Goal: Task Accomplishment & Management: Manage account settings

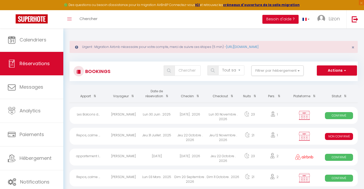
select select "not_cancelled"
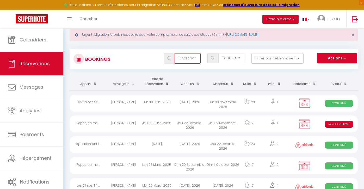
type input "i"
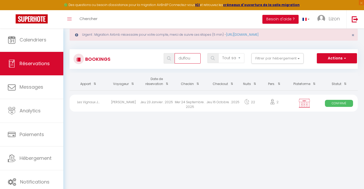
type input "duflou"
click at [134, 104] on div "[PERSON_NAME]" at bounding box center [123, 103] width 33 height 17
select select "OK"
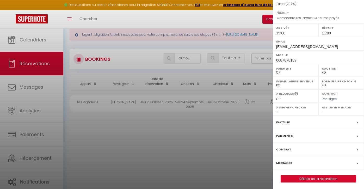
scroll to position [52, 0]
click at [287, 148] on label "Contrat" at bounding box center [283, 149] width 15 height 5
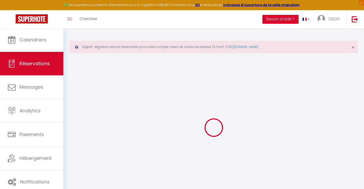
select select
checkbox input "true"
select select
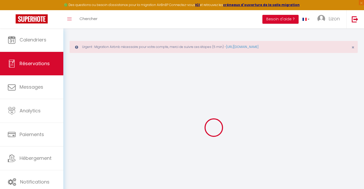
checkbox input "true"
type textarea "arrhes 237 euros payés"
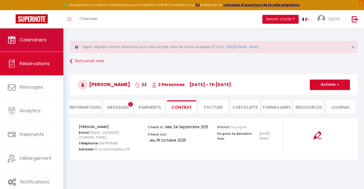
click at [41, 44] on link "Calendriers" at bounding box center [31, 39] width 63 height 23
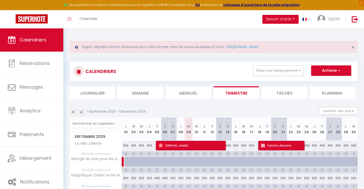
click at [202, 89] on li "Mensuel" at bounding box center [188, 92] width 45 height 13
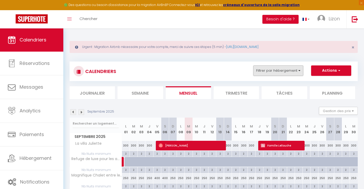
click at [272, 73] on button "Filtrer par hébergement" at bounding box center [278, 70] width 50 height 10
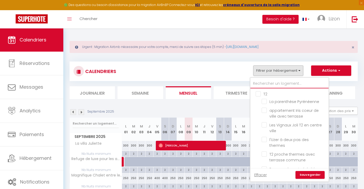
click at [269, 84] on input "text" at bounding box center [289, 83] width 78 height 9
type input "c"
checkbox input "false"
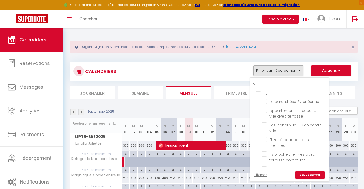
checkbox input "false"
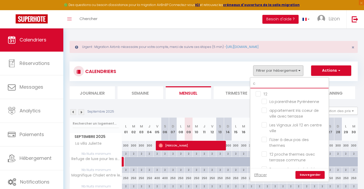
checkbox input "false"
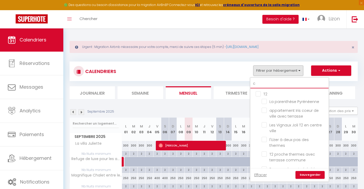
checkbox input "false"
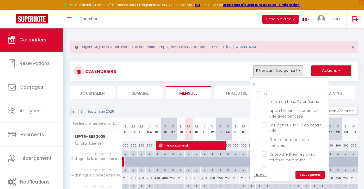
checkbox input "false"
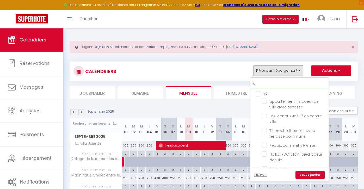
type input "ca"
checkbox input "false"
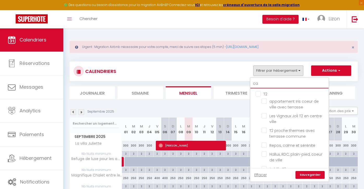
checkbox input "false"
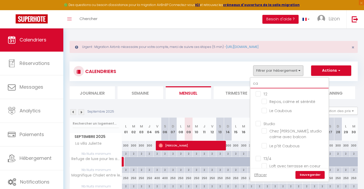
type input "cal"
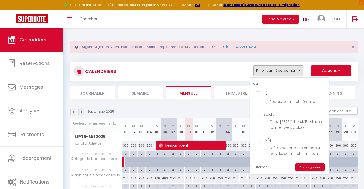
checkbox input "false"
type input "calm"
checkbox input "false"
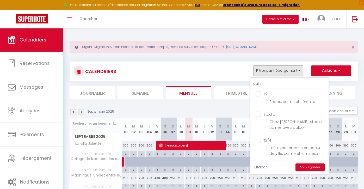
checkbox input "false"
type input "calm"
click at [268, 102] on input "Repos, calme et sérénité" at bounding box center [293, 100] width 65 height 5
checkbox input "true"
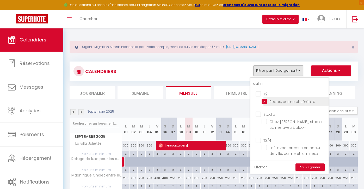
checkbox input "false"
click at [308, 164] on link "Sauvegarder" at bounding box center [309, 167] width 29 height 8
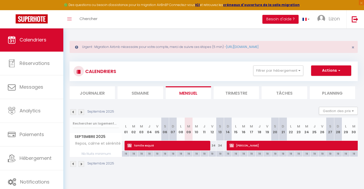
click at [74, 112] on img at bounding box center [73, 112] width 6 height 6
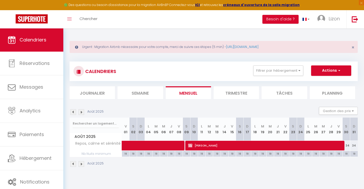
click at [81, 113] on img at bounding box center [81, 112] width 6 height 6
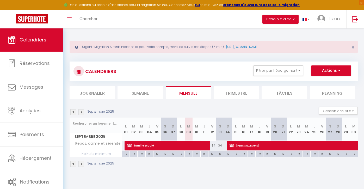
click at [71, 111] on img at bounding box center [73, 112] width 6 height 6
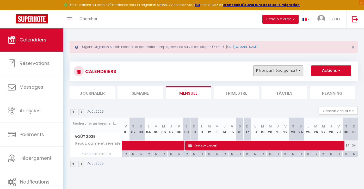
click at [271, 70] on button "Filtrer par hébergement" at bounding box center [278, 70] width 50 height 10
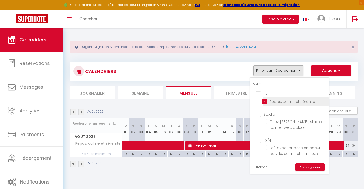
click at [268, 101] on input "Repos, calme et sérénité" at bounding box center [293, 100] width 65 height 5
checkbox input "false"
click at [266, 83] on input "calm" at bounding box center [289, 83] width 78 height 9
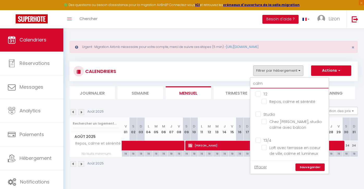
click at [266, 83] on input "calm" at bounding box center [289, 83] width 78 height 9
type input "c"
checkbox input "false"
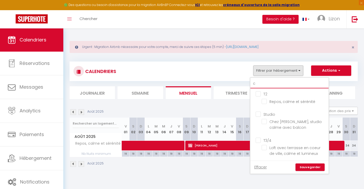
type input "ch"
checkbox input "false"
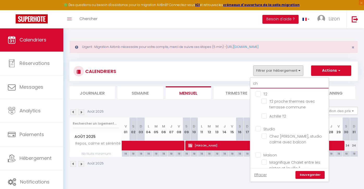
type input "cha"
checkbox input "false"
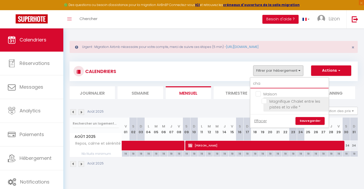
type input "cha"
click at [267, 102] on input "Magnifique Chalet entre les pistes et la ville *" at bounding box center [293, 100] width 65 height 5
checkbox input "true"
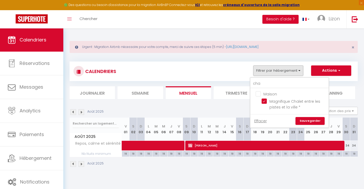
click at [303, 121] on link "Sauvegarder" at bounding box center [309, 121] width 29 height 8
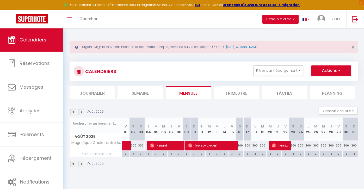
click at [234, 89] on li "Trimestre" at bounding box center [235, 92] width 45 height 13
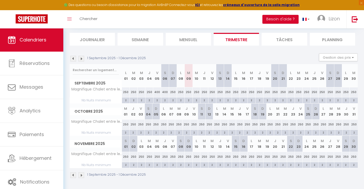
scroll to position [53, 0]
click at [72, 55] on div "1 Septembre 2025 - 1 Décembre 2025 Gestion des prix Nb Nuits minimum Règles Dis…" at bounding box center [214, 59] width 288 height 11
click at [72, 57] on img at bounding box center [73, 59] width 6 height 6
select select
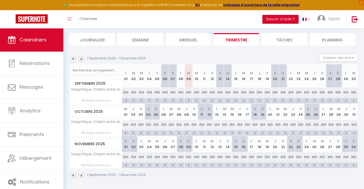
select select
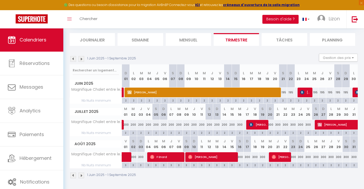
scroll to position [28, 0]
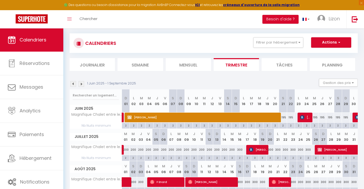
click at [323, 149] on span "[PERSON_NAME]" at bounding box center [359, 150] width 84 height 10
select select "KO"
select select "0"
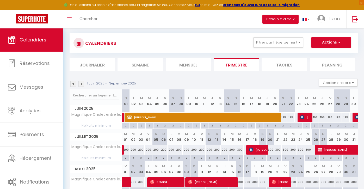
select select "1"
select select
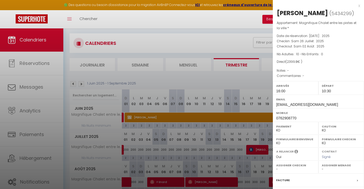
click at [176, 76] on div at bounding box center [182, 94] width 364 height 189
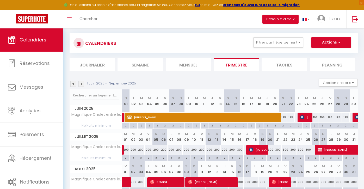
click at [281, 47] on div "CALENDRIERS Filtrer par hébergement cha Maison Magnifique Chalet entre les pist…" at bounding box center [213, 43] width 280 height 12
click at [281, 46] on button "Filtrer par hébergement" at bounding box center [278, 42] width 50 height 10
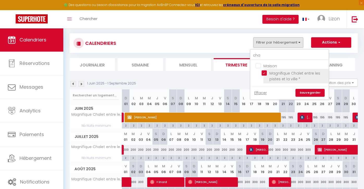
click at [263, 70] on input "Magnifique Chalet entre les pistes et la ville *" at bounding box center [293, 72] width 65 height 5
checkbox input "false"
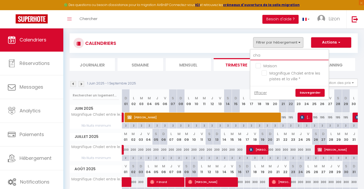
click at [266, 54] on input "cha" at bounding box center [289, 55] width 78 height 9
type input "j"
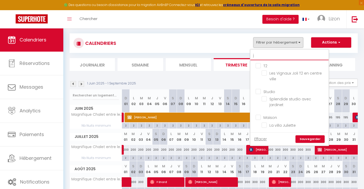
checkbox input "false"
type input "ja"
checkbox input "false"
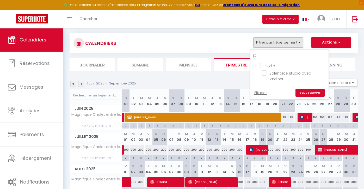
type input "jar"
checkbox input "false"
type input "jard"
checkbox input "false"
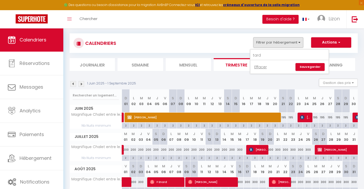
drag, startPoint x: 260, startPoint y: 64, endPoint x: 262, endPoint y: 75, distance: 11.0
click at [266, 54] on input "tard" at bounding box center [289, 55] width 78 height 9
type input "h"
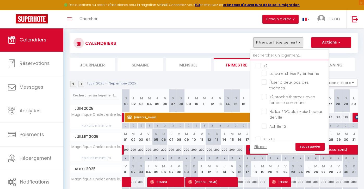
checkbox input "false"
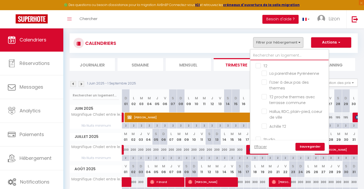
checkbox input "false"
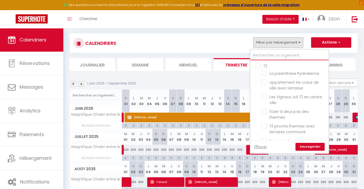
type input "j"
checkbox input "false"
type input "ja"
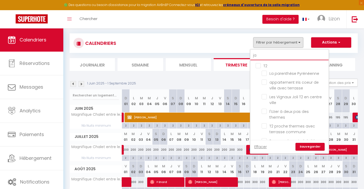
checkbox input "false"
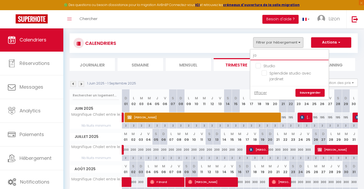
type input "jar"
checkbox input "false"
type input "jard"
checkbox input "false"
type input "jard"
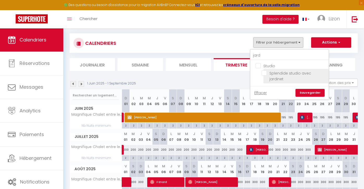
click at [267, 71] on input "Splendide studio avec jardinet" at bounding box center [293, 72] width 65 height 5
checkbox input "true"
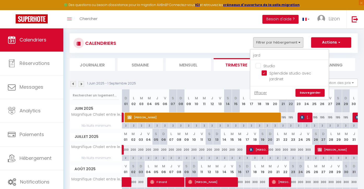
click at [302, 89] on link "Sauvegarder" at bounding box center [309, 93] width 29 height 8
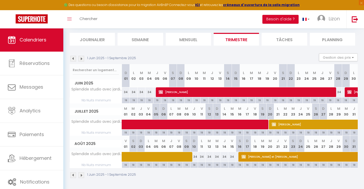
scroll to position [53, 0]
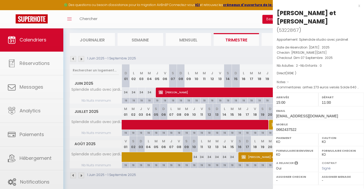
select select "OK"
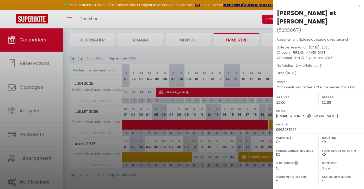
click at [150, 48] on div at bounding box center [182, 94] width 364 height 189
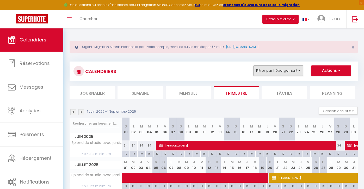
scroll to position [0, 0]
click at [277, 73] on button "Filtrer par hébergement" at bounding box center [278, 70] width 50 height 10
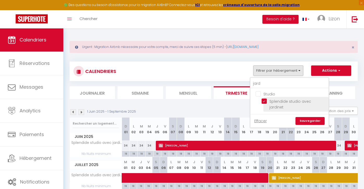
click at [266, 100] on input "Splendide studio avec jardinet" at bounding box center [293, 100] width 65 height 5
checkbox input "false"
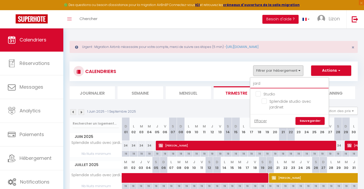
click at [266, 83] on input "jard" at bounding box center [289, 83] width 78 height 9
type input "c"
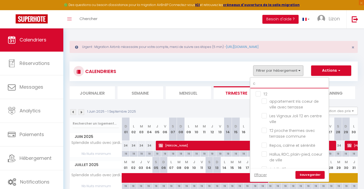
checkbox input "false"
type input "co"
checkbox input "false"
type input "cou"
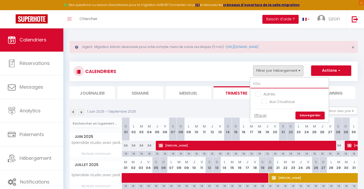
checkbox input "false"
type input "cous"
checkbox input "false"
type input "coust"
checkbox input "false"
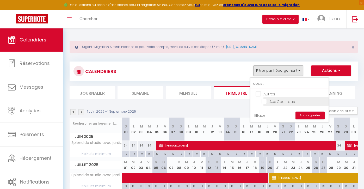
type input "coust"
click at [264, 102] on input "Aux Coustous" at bounding box center [293, 100] width 65 height 5
checkbox input "true"
click at [305, 116] on link "Sauvegarder" at bounding box center [309, 115] width 29 height 8
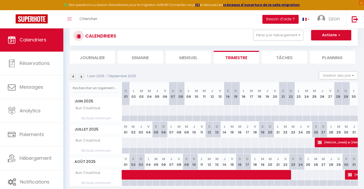
scroll to position [44, 0]
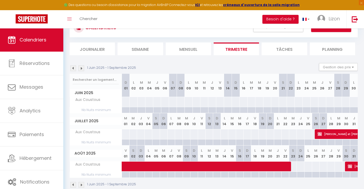
click at [278, 165] on span at bounding box center [258, 166] width 263 height 10
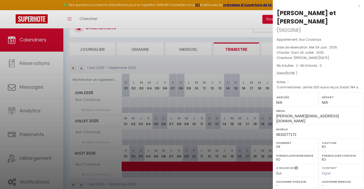
click at [178, 112] on div at bounding box center [182, 94] width 364 height 189
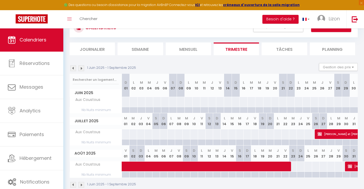
click at [347, 165] on span at bounding box center [258, 166] width 263 height 10
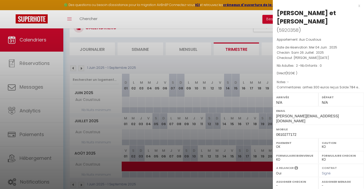
click at [208, 83] on div at bounding box center [182, 94] width 364 height 189
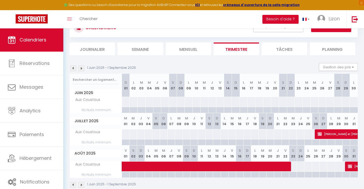
click at [82, 67] on img at bounding box center [81, 68] width 6 height 6
select select "KO"
select select "0"
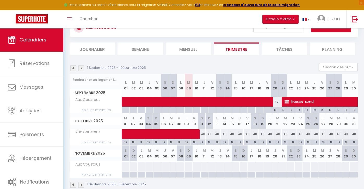
scroll to position [28, 0]
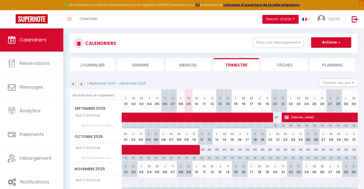
click at [158, 113] on span at bounding box center [241, 117] width 228 height 10
select select "KO"
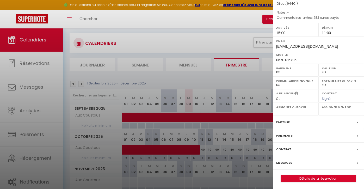
scroll to position [52, 0]
click at [198, 81] on div at bounding box center [182, 94] width 364 height 189
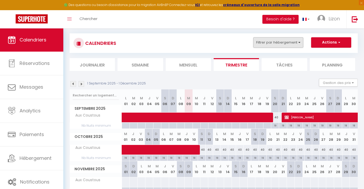
click at [268, 44] on button "Filtrer par hébergement" at bounding box center [278, 42] width 50 height 10
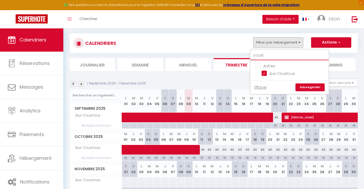
click at [268, 54] on input "coust" at bounding box center [289, 55] width 78 height 9
checkbox input "false"
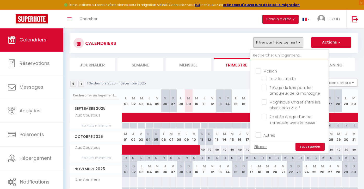
scroll to position [348, 0]
click at [265, 149] on input "Aux Coustous" at bounding box center [293, 151] width 65 height 5
checkbox input "false"
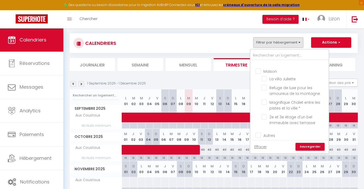
checkbox input "false"
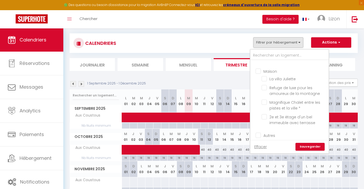
checkbox input "false"
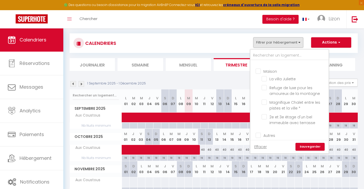
checkbox input "false"
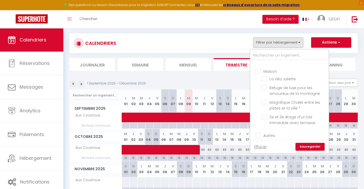
checkbox input "false"
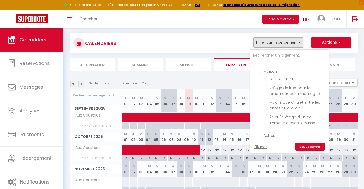
checkbox input "false"
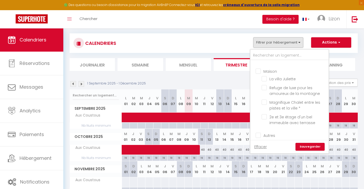
checkbox input "false"
click at [266, 53] on input "text" at bounding box center [289, 55] width 78 height 9
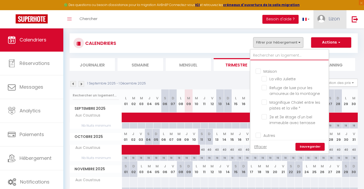
type input "m"
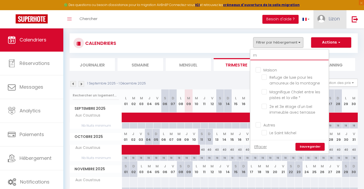
checkbox input "false"
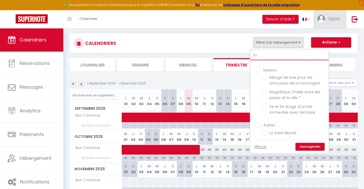
checkbox input "false"
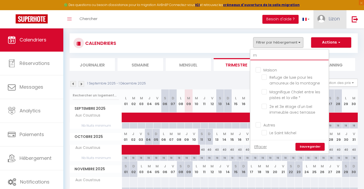
checkbox input "false"
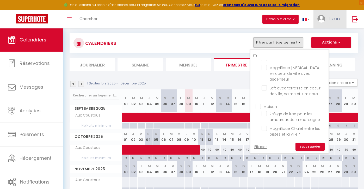
type input "ma"
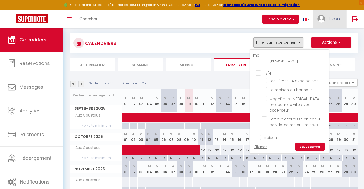
checkbox input "false"
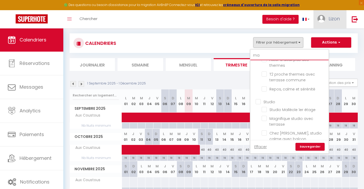
type input "mag"
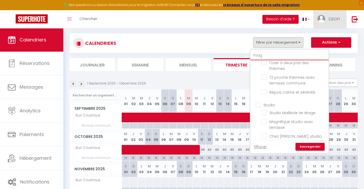
checkbox input "false"
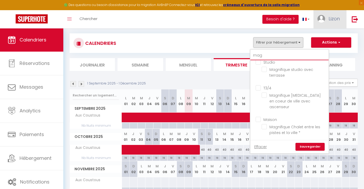
scroll to position [0, 0]
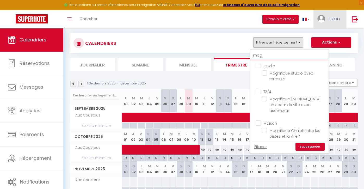
type input "magn"
checkbox input "false"
type input "magni"
checkbox input "false"
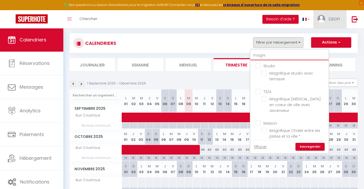
checkbox input "false"
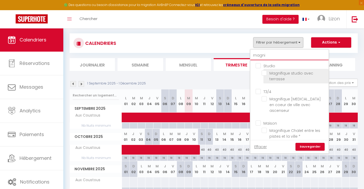
type input "magni"
click at [267, 72] on input "Magnifique studio avec terrasse" at bounding box center [293, 72] width 65 height 5
checkbox input "true"
checkbox input "false"
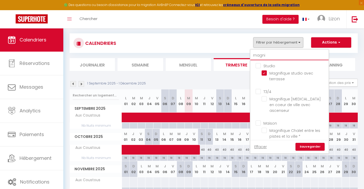
click at [269, 56] on input "magni" at bounding box center [289, 55] width 78 height 9
type input "i"
checkbox input "false"
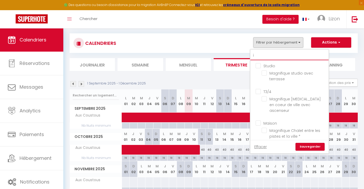
checkbox input "false"
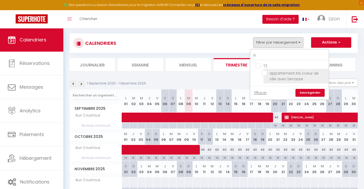
click at [264, 73] on input "appartement Iris coeur de ville avec terrasse" at bounding box center [293, 72] width 65 height 5
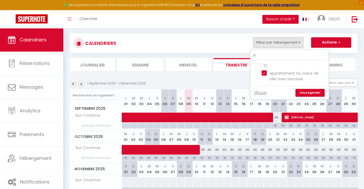
click at [303, 91] on link "Sauvegarder" at bounding box center [309, 93] width 29 height 8
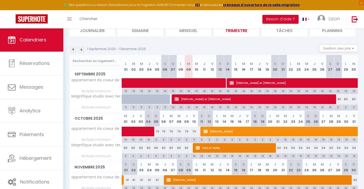
scroll to position [63, 0]
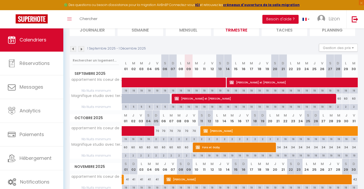
click at [76, 49] on div "1 Septembre 2025 - 1 Décembre 2025" at bounding box center [109, 49] width 78 height 6
click at [74, 49] on img at bounding box center [73, 49] width 6 height 6
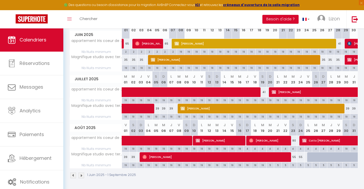
scroll to position [102, 0]
